Goal: Task Accomplishment & Management: Complete application form

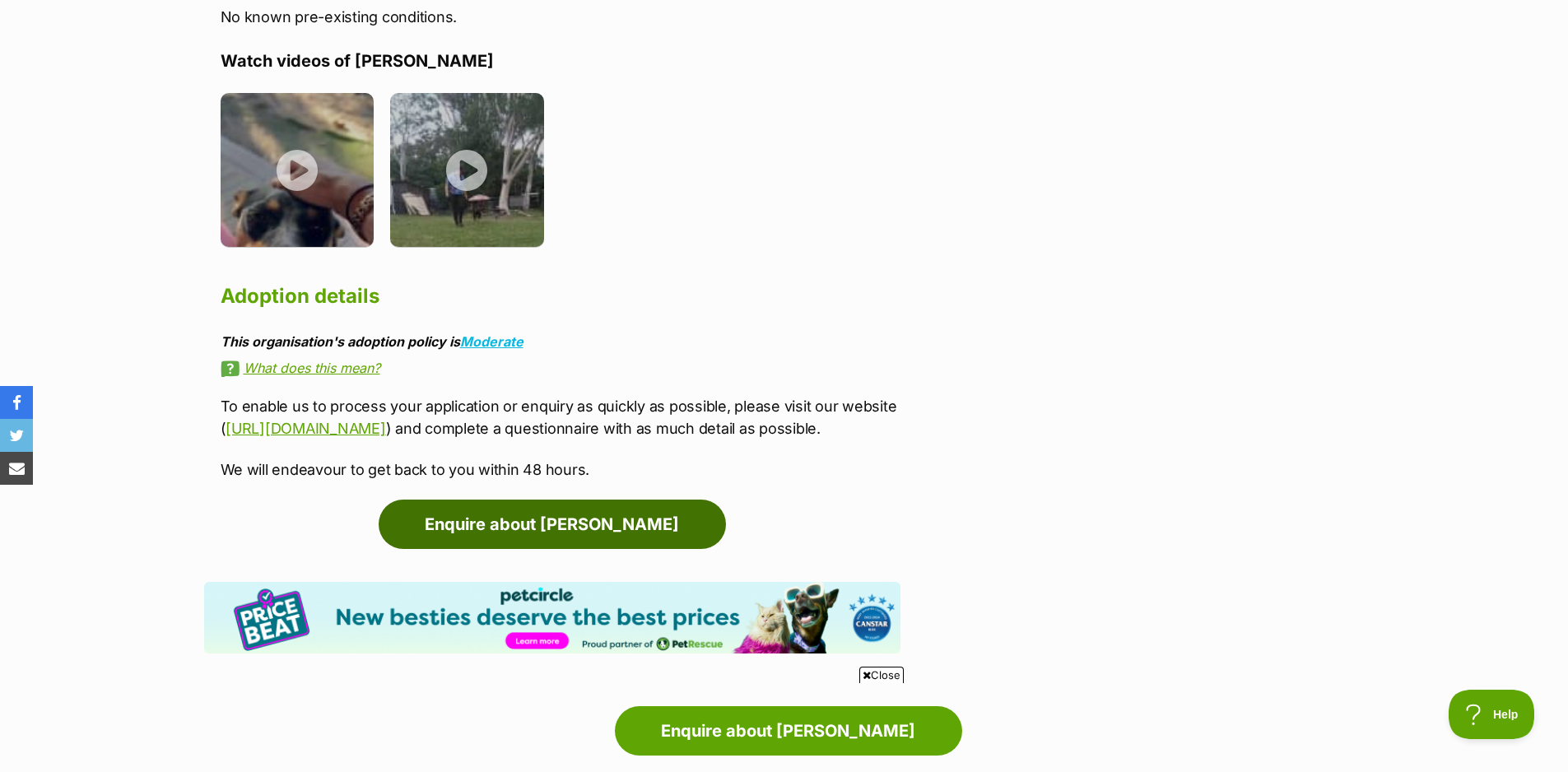
click at [656, 523] on link "Enquire about [PERSON_NAME]" at bounding box center [552, 524] width 347 height 49
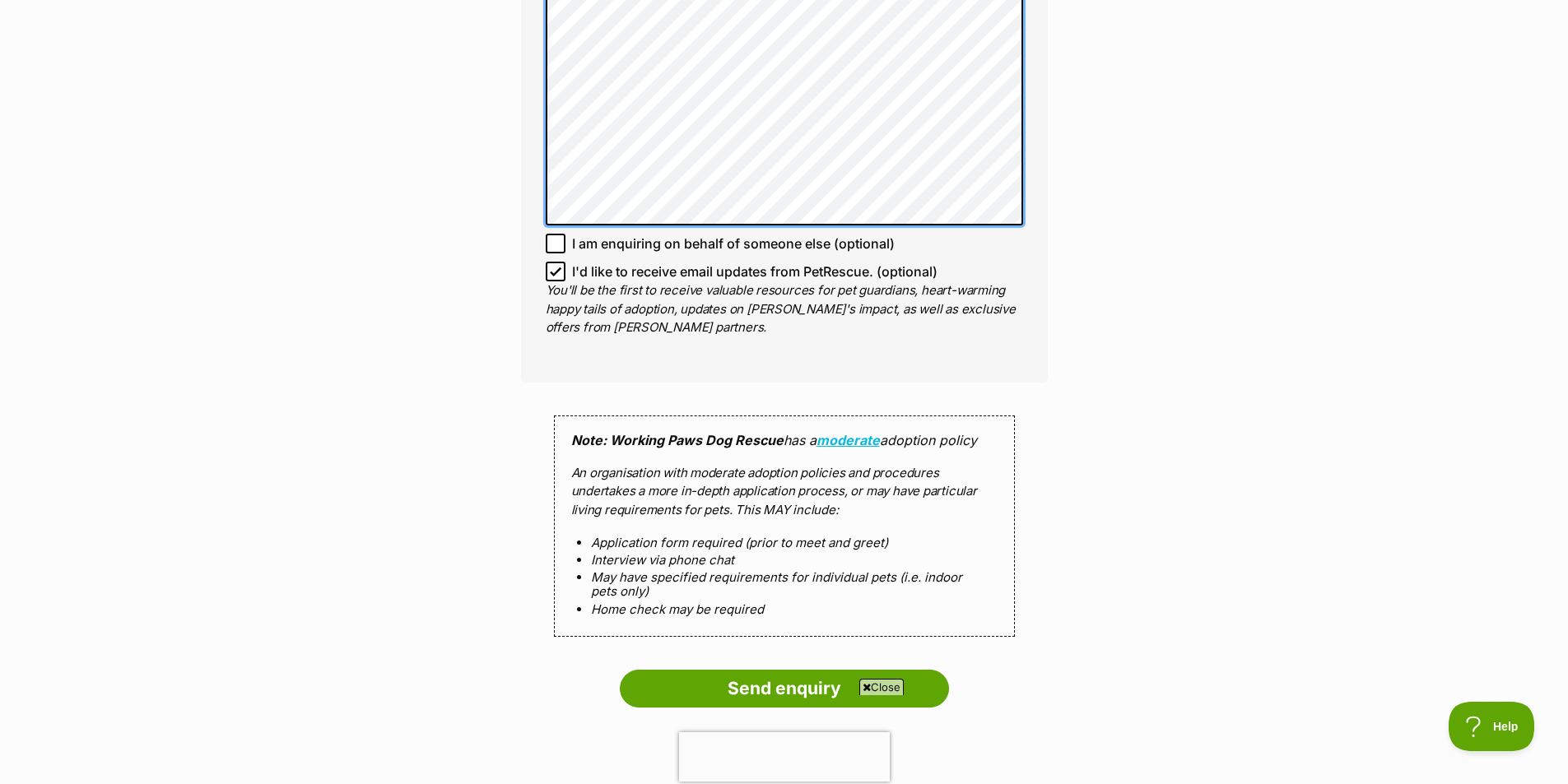
scroll to position [1234, 0]
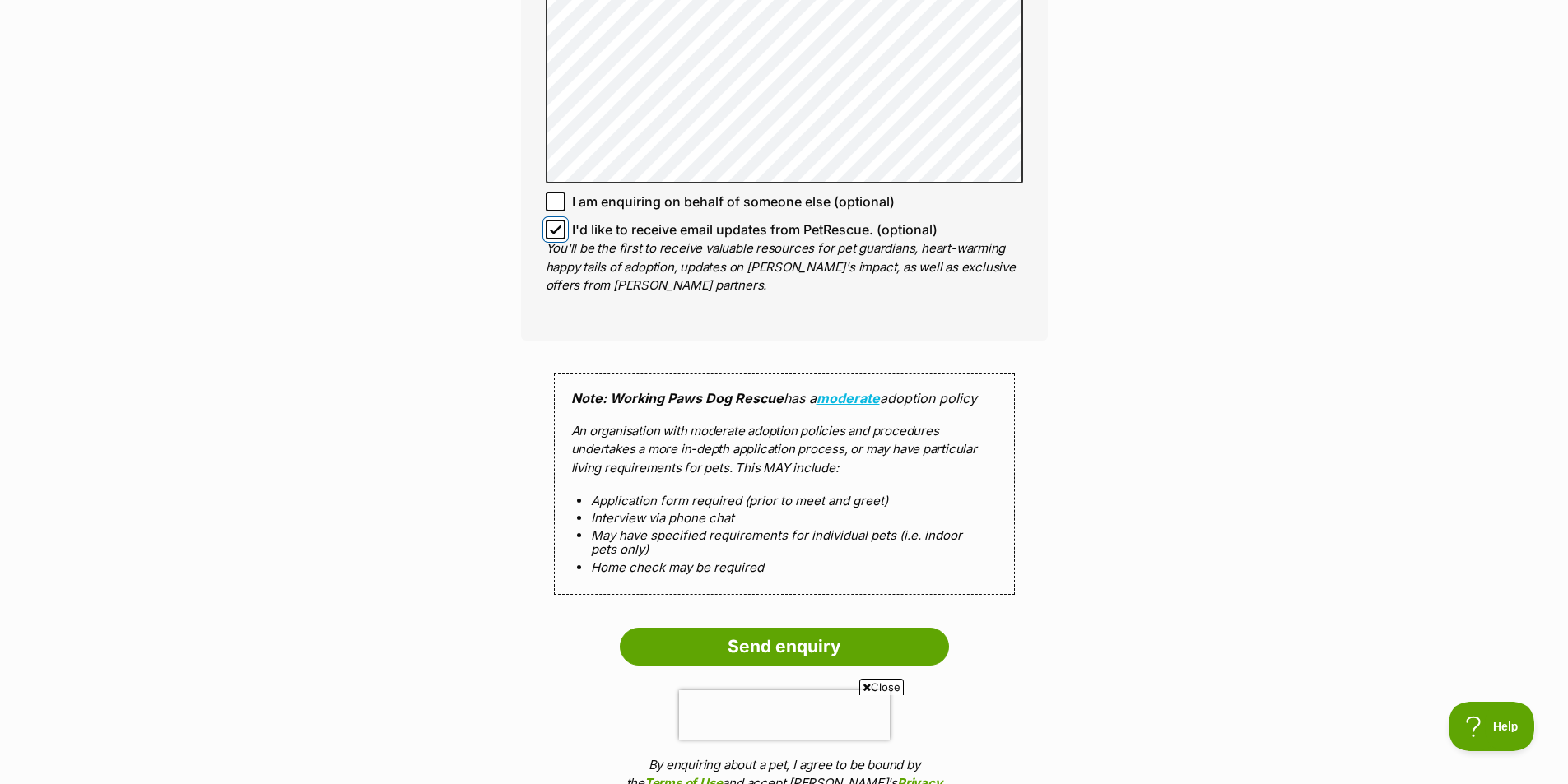
click at [549, 230] on input "I'd like to receive email updates from PetRescue. (optional)" at bounding box center [556, 230] width 19 height 19
checkbox input "false"
click at [789, 646] on input "Send enquiry" at bounding box center [784, 646] width 330 height 38
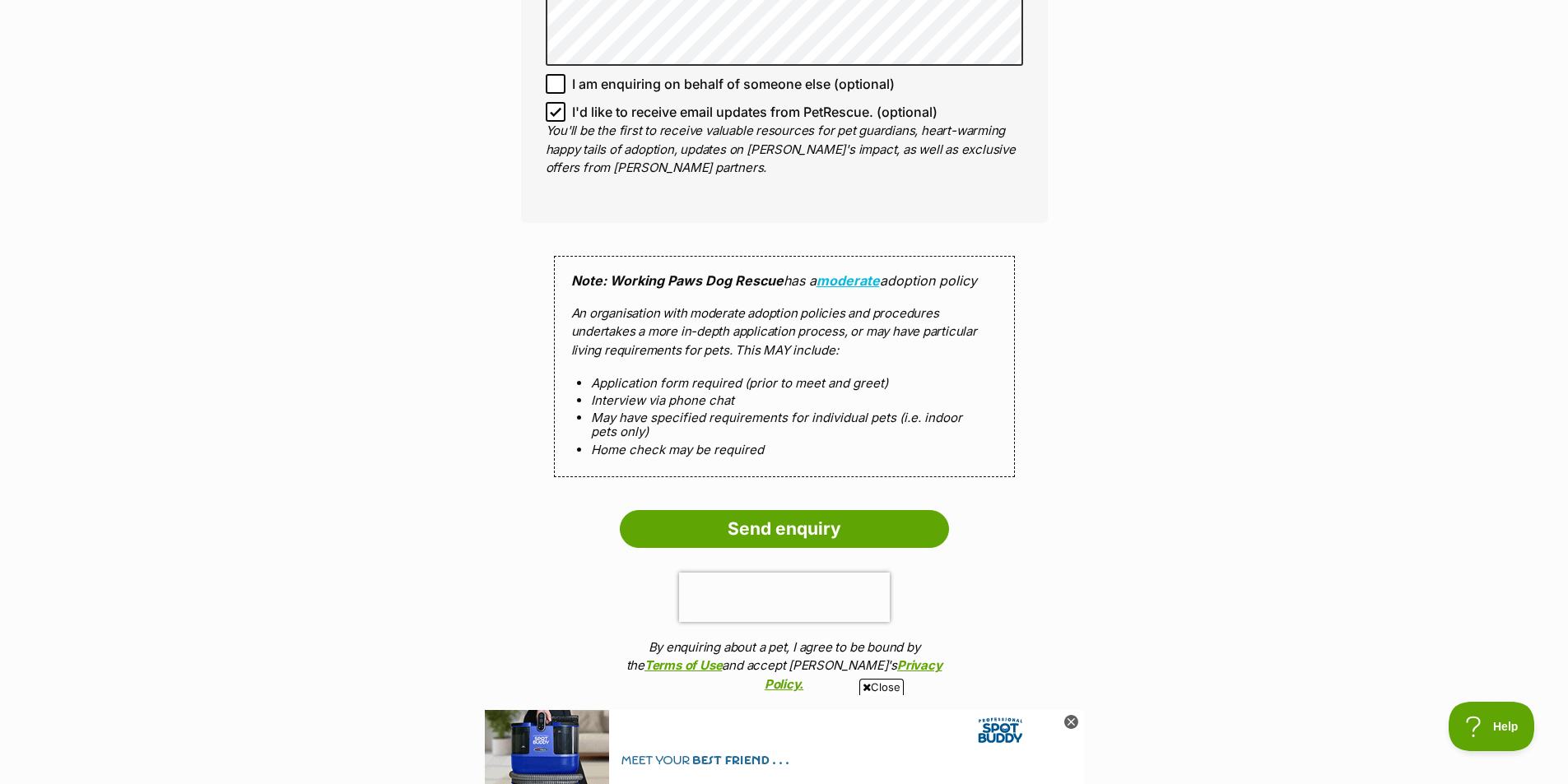
scroll to position [1481, 0]
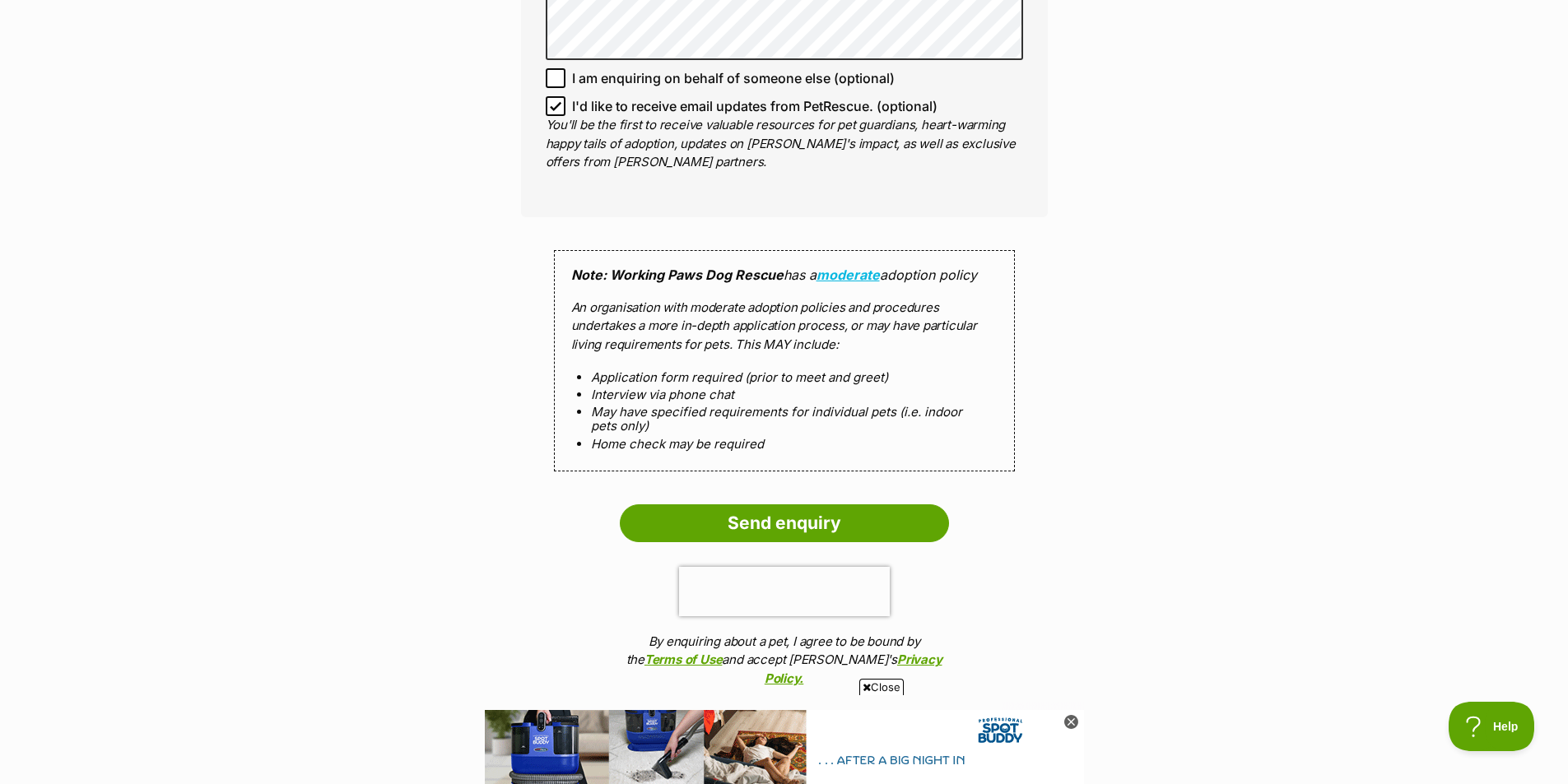
click at [553, 109] on icon at bounding box center [556, 107] width 10 height 8
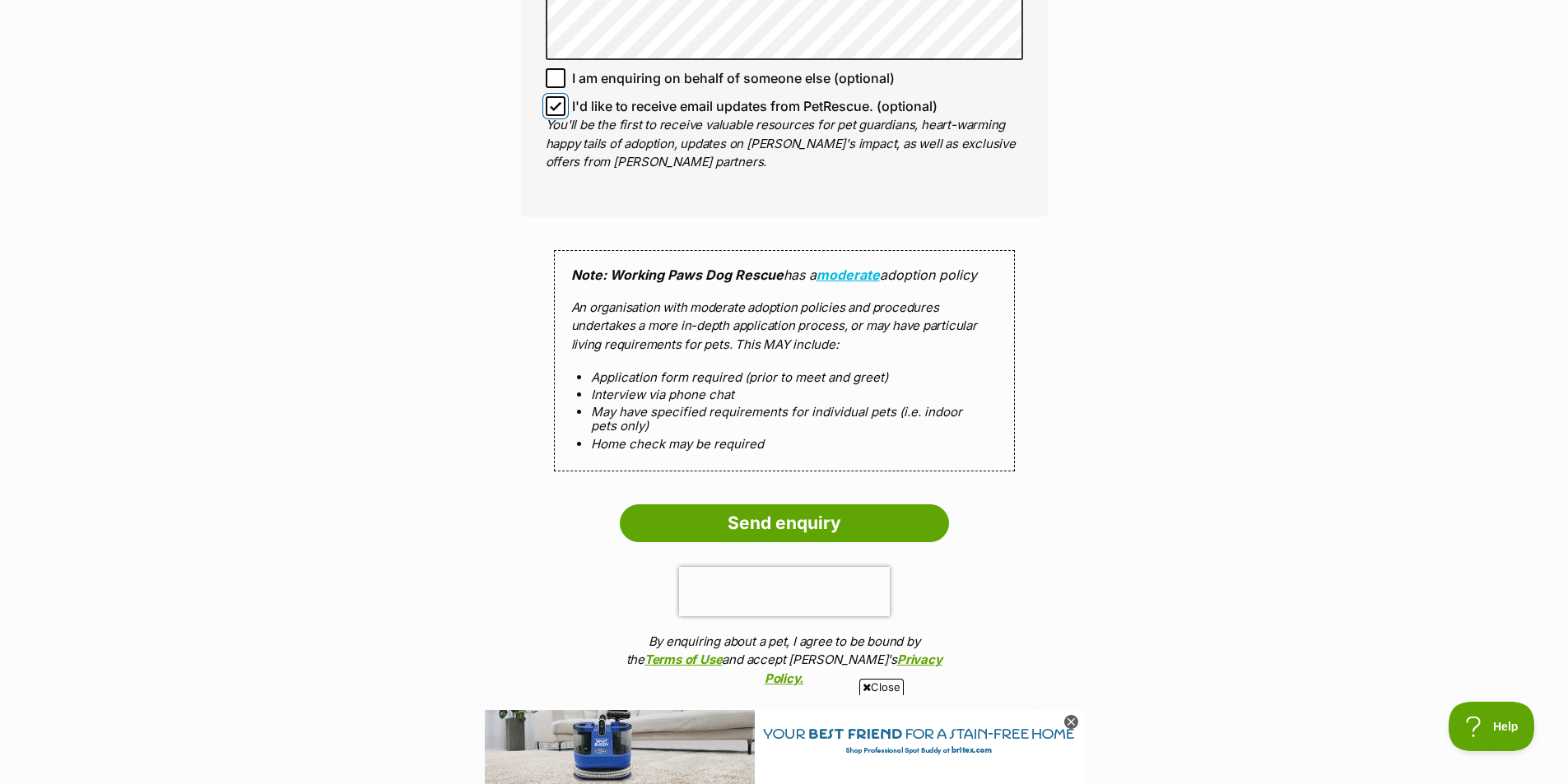
click at [553, 109] on input "I'd like to receive email updates from PetRescue. (optional)" at bounding box center [556, 106] width 19 height 19
checkbox input "false"
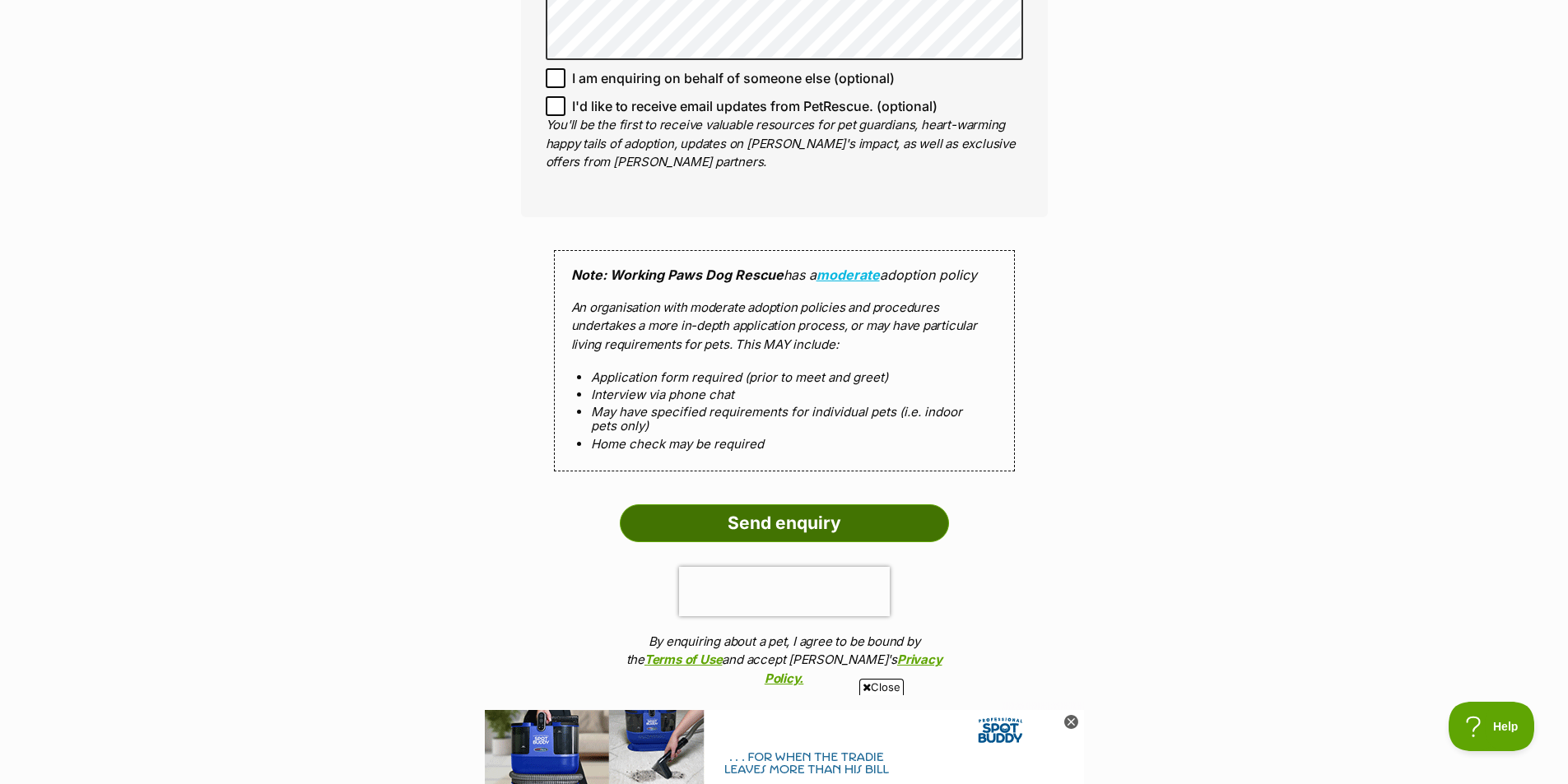
click at [744, 520] on input "Send enquiry" at bounding box center [784, 522] width 330 height 38
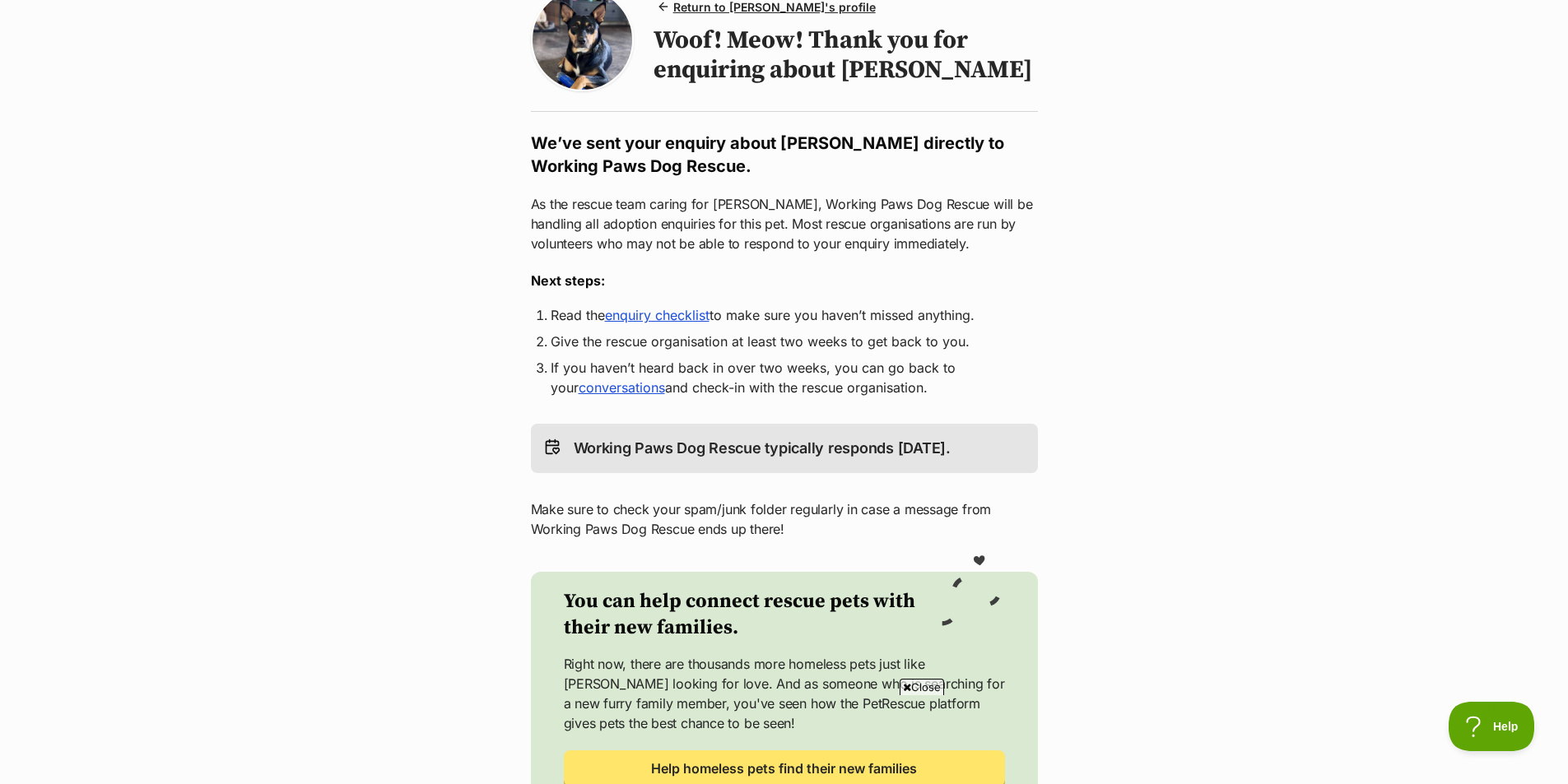
scroll to position [247, 0]
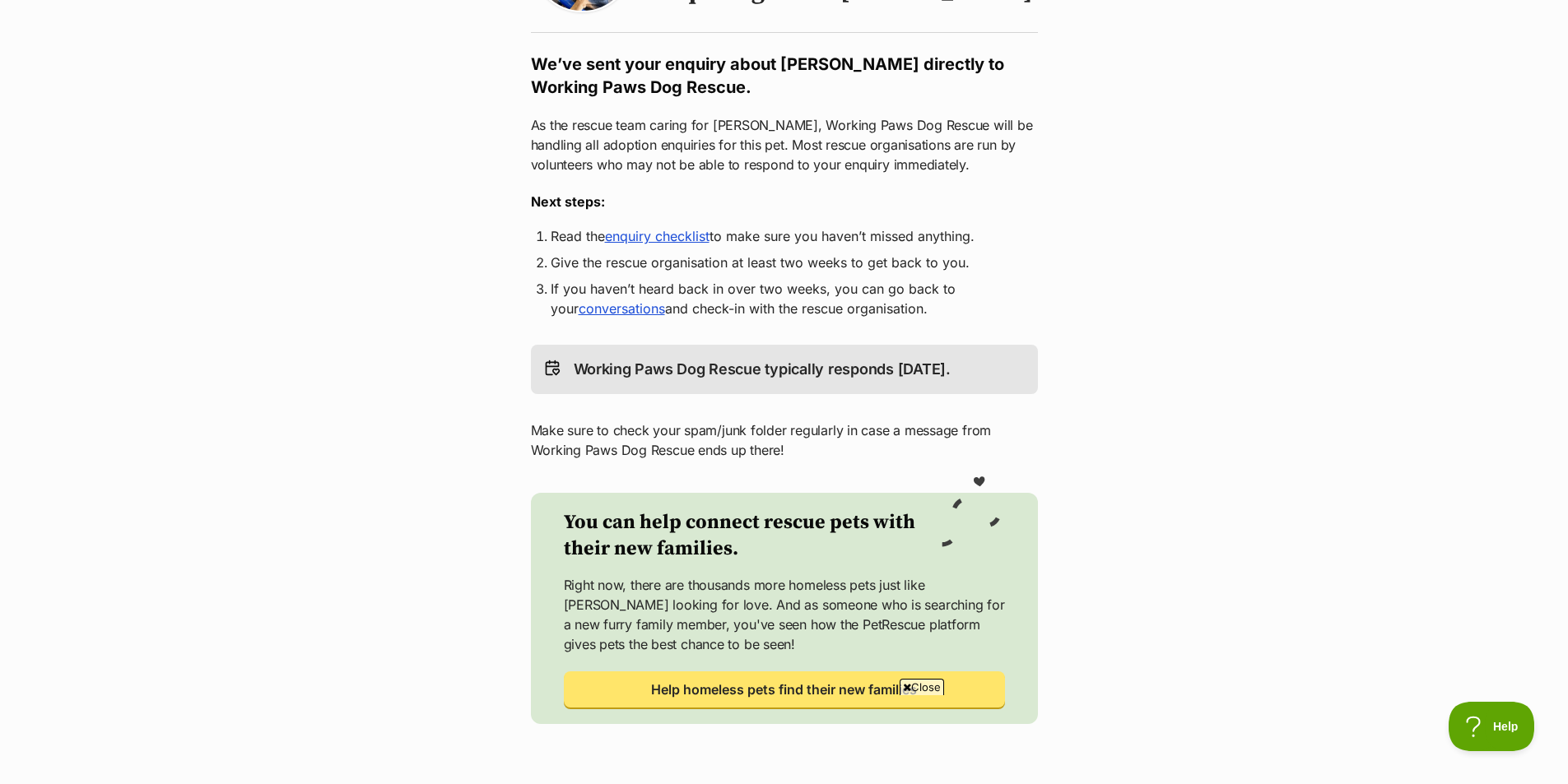
click at [673, 244] on link "enquiry checklist" at bounding box center [657, 235] width 105 height 16
